Goal: Task Accomplishment & Management: Complete application form

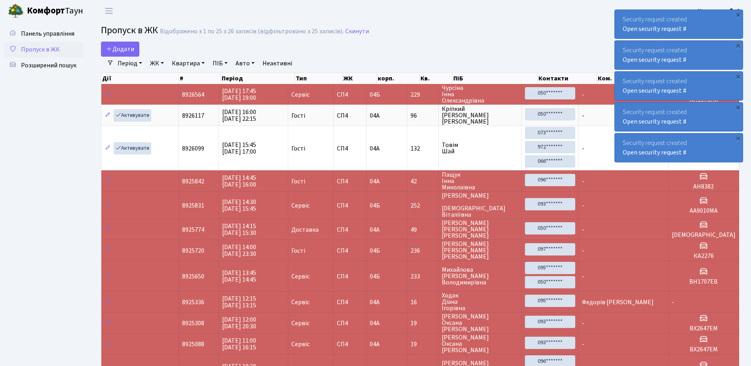
select select "25"
click at [119, 47] on span "Додати" at bounding box center [120, 49] width 28 height 9
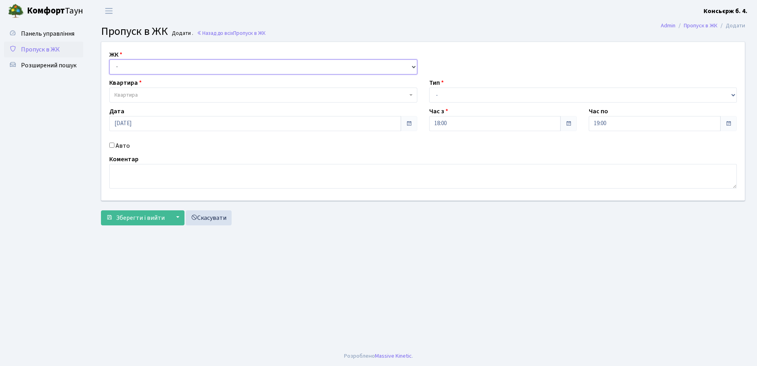
click at [134, 65] on select "- [STREET_ADDRESS]" at bounding box center [263, 66] width 308 height 15
select select "325"
click at [109, 59] on select "- [STREET_ADDRESS]" at bounding box center [263, 66] width 308 height 15
select select
click at [143, 93] on span "Квартира" at bounding box center [260, 95] width 293 height 8
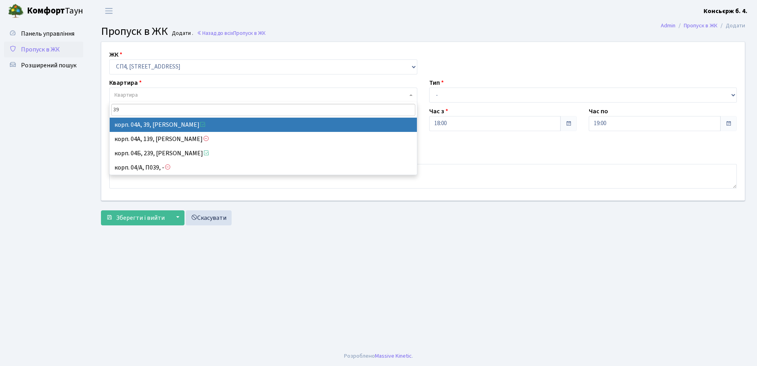
type input "39"
select select "21067"
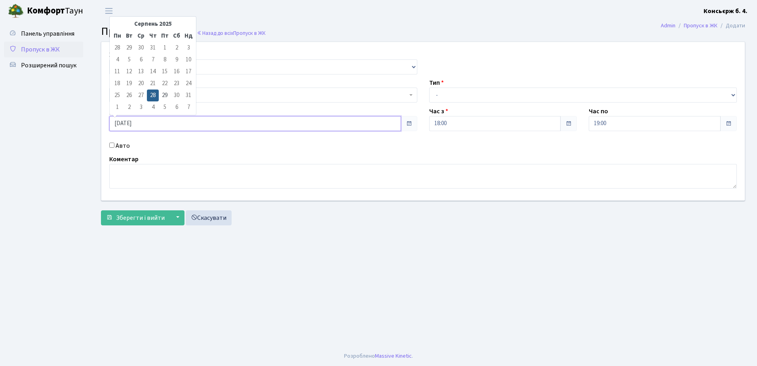
click at [160, 123] on input "[DATE]" at bounding box center [255, 123] width 292 height 15
click at [166, 93] on td "29" at bounding box center [165, 95] width 12 height 12
type input "[DATE]"
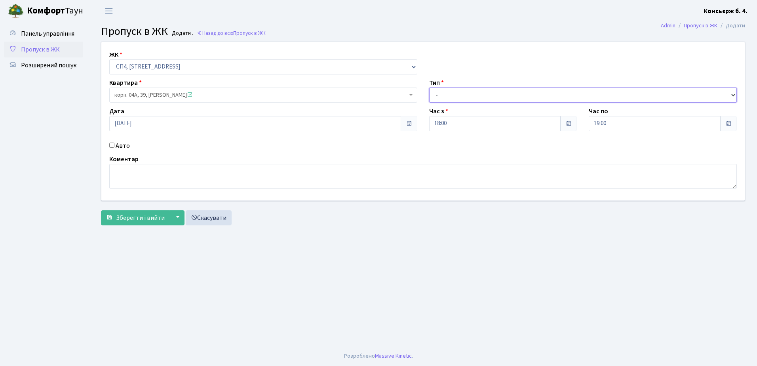
click at [457, 92] on select "- Доставка Таксі Гості Сервіс" at bounding box center [583, 94] width 308 height 15
select select "3"
click at [429, 87] on select "- Доставка Таксі Гості Сервіс" at bounding box center [583, 94] width 308 height 15
click at [454, 123] on input "18:00" at bounding box center [495, 123] width 132 height 15
type input "1"
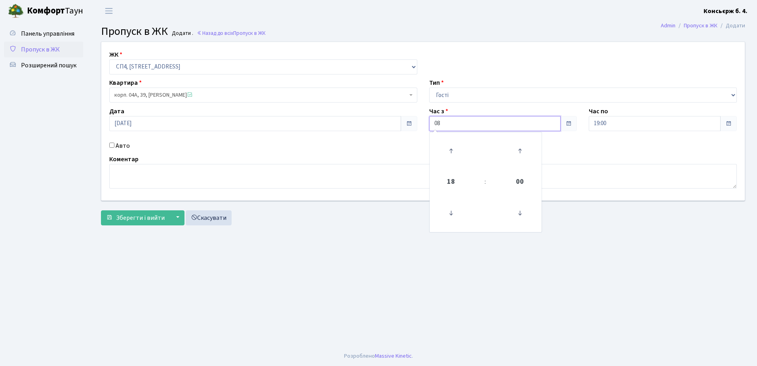
type input "0"
click at [452, 211] on icon at bounding box center [450, 212] width 21 height 21
click at [452, 210] on icon at bounding box center [450, 212] width 21 height 21
click at [452, 209] on icon at bounding box center [450, 212] width 21 height 21
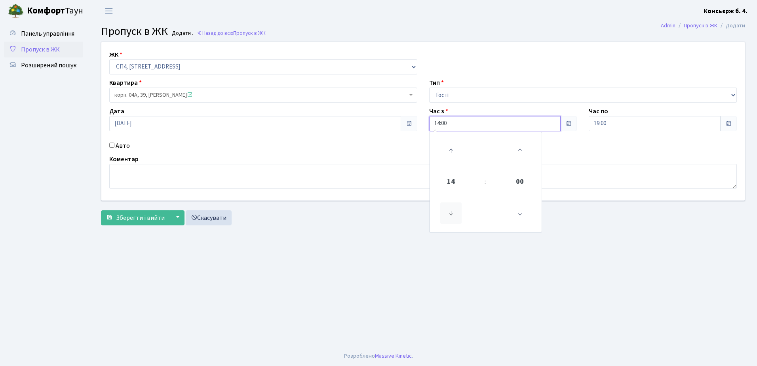
click at [451, 209] on icon at bounding box center [450, 212] width 21 height 21
click at [452, 211] on icon at bounding box center [450, 212] width 21 height 21
click at [451, 211] on icon at bounding box center [450, 212] width 21 height 21
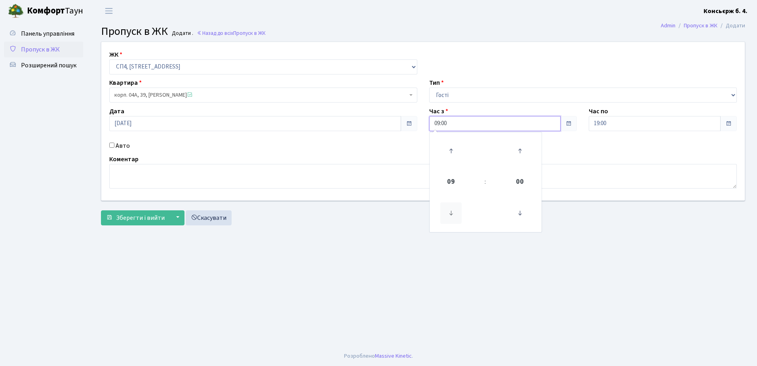
click at [451, 211] on icon at bounding box center [450, 212] width 21 height 21
click at [451, 210] on icon at bounding box center [450, 212] width 21 height 21
click at [519, 211] on icon at bounding box center [519, 212] width 21 height 21
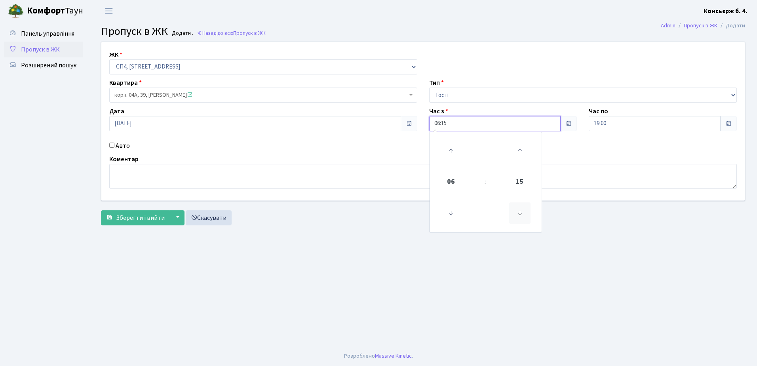
click at [519, 211] on icon at bounding box center [519, 212] width 21 height 21
click at [519, 213] on icon at bounding box center [519, 212] width 21 height 21
click at [450, 149] on icon at bounding box center [450, 150] width 21 height 21
click at [451, 149] on icon at bounding box center [450, 150] width 21 height 21
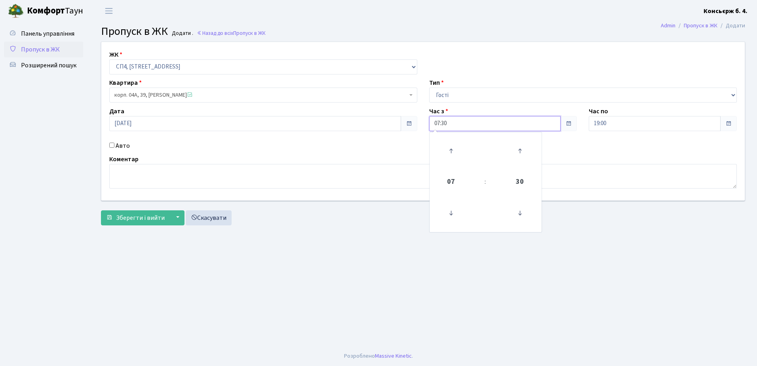
type input "07:30"
click at [158, 175] on textarea at bounding box center [422, 176] width 627 height 25
type textarea "k"
type textarea "л"
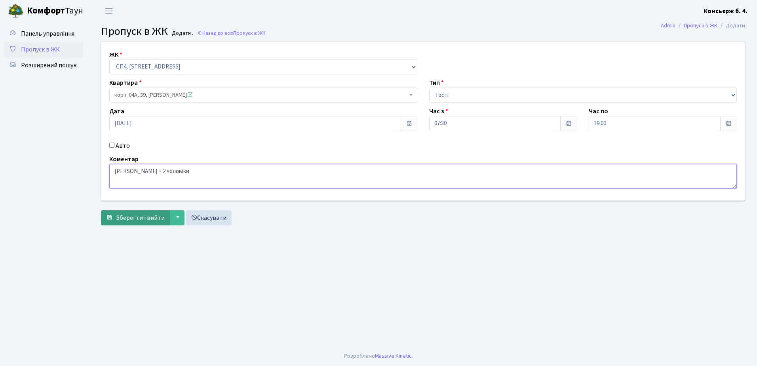
type textarea "[PERSON_NAME] + 2 чоловіки"
click at [137, 217] on span "Зберегти і вийти" at bounding box center [140, 217] width 49 height 9
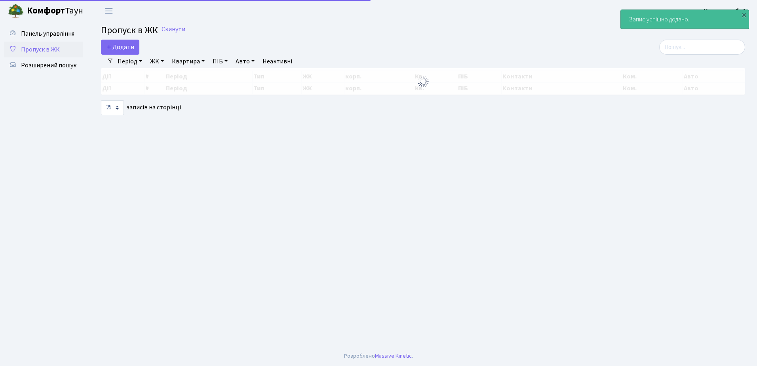
select select "25"
